Goal: Task Accomplishment & Management: Complete application form

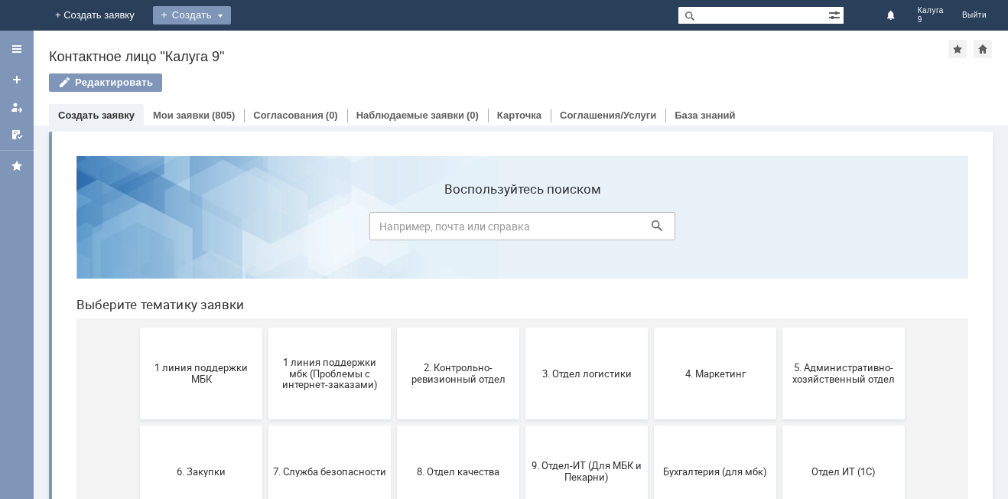
click at [231, 8] on div "Создать" at bounding box center [192, 15] width 78 height 18
click at [272, 45] on link "Заявка" at bounding box center [214, 46] width 116 height 18
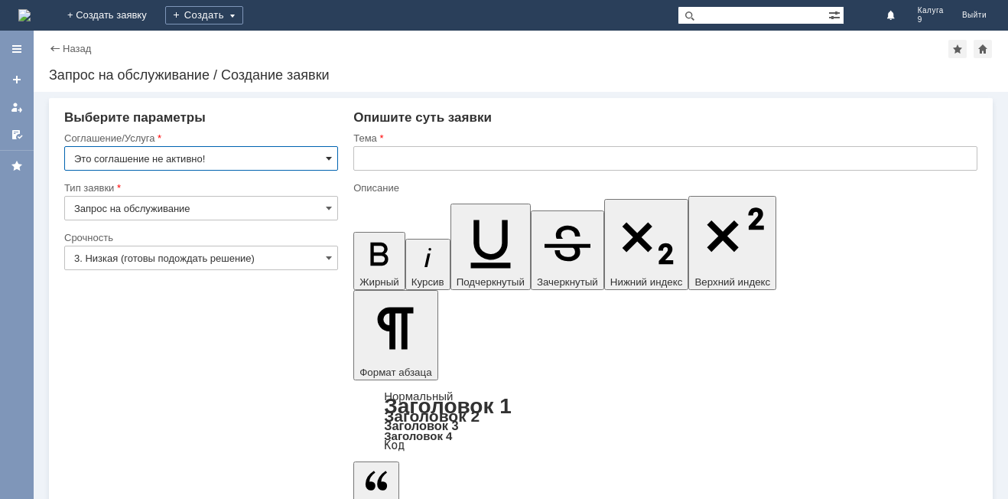
click at [330, 158] on span at bounding box center [329, 158] width 6 height 12
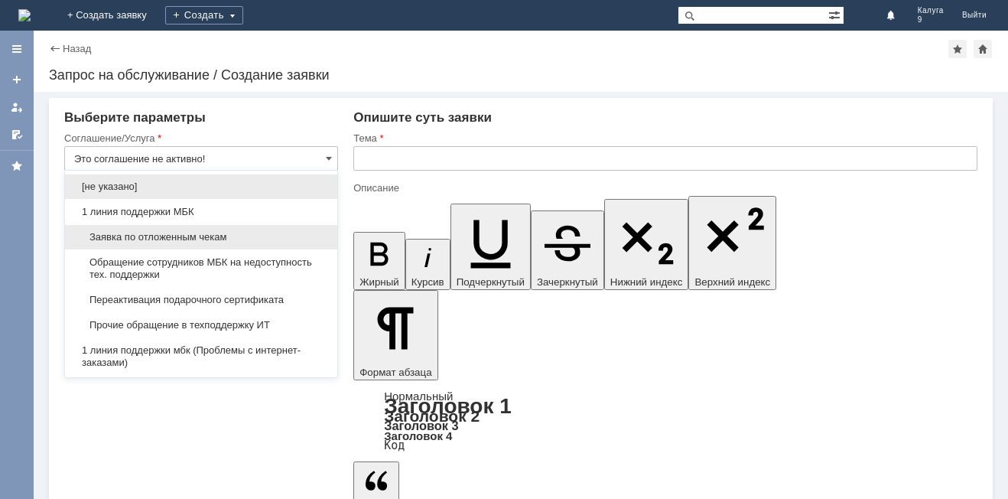
click at [272, 238] on span "Заявка по отложенным чекам" at bounding box center [201, 237] width 254 height 12
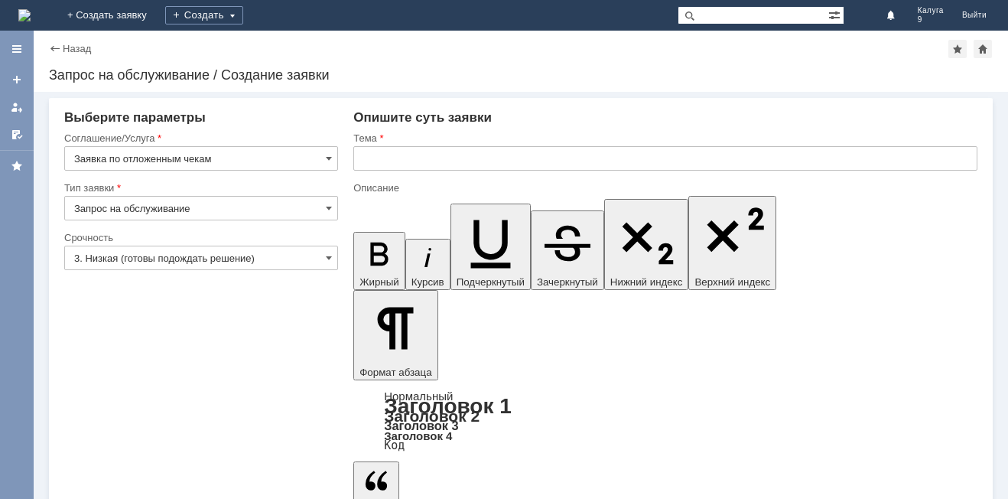
type input "Заявка по отложенным чекам"
click at [366, 157] on input "text" at bounding box center [665, 158] width 624 height 24
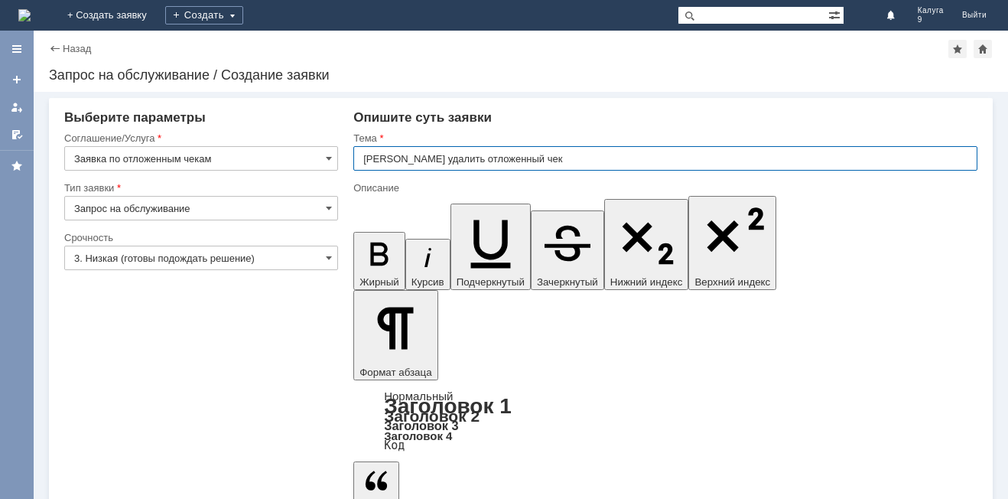
type input "[PERSON_NAME] удалить отложенный чек"
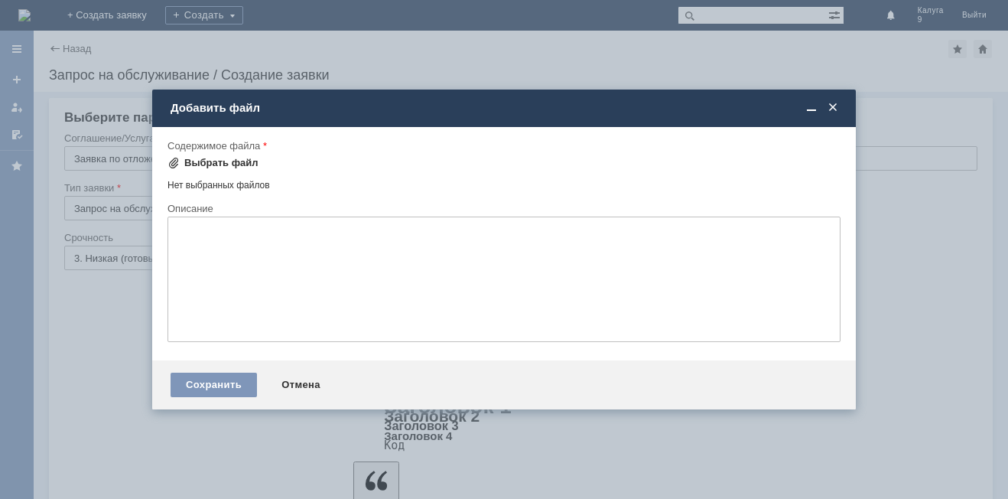
click at [231, 164] on div "Выбрать файл" at bounding box center [221, 163] width 74 height 12
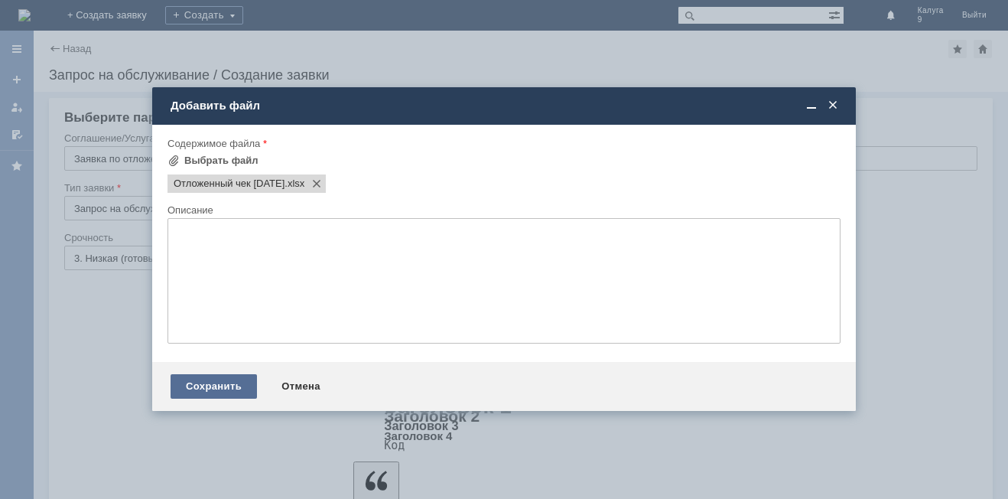
click at [225, 387] on div "Сохранить" at bounding box center [214, 386] width 86 height 24
